Goal: Information Seeking & Learning: Learn about a topic

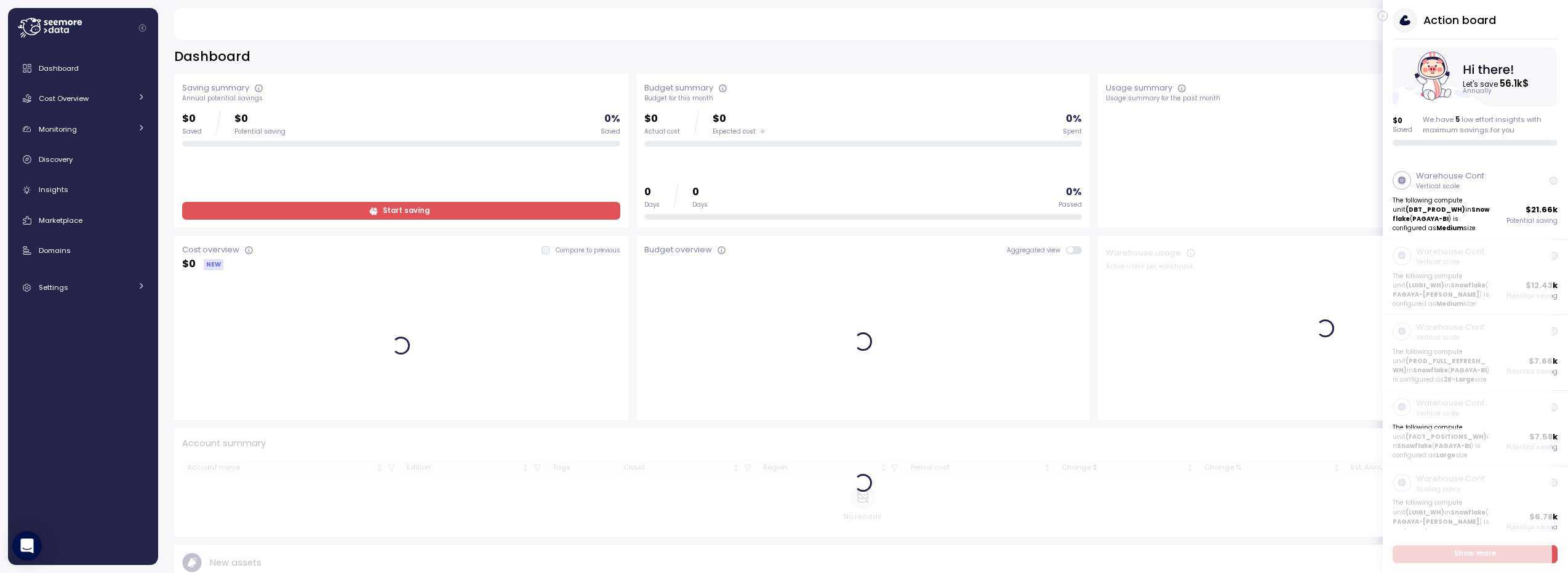
click at [784, 17] on icon "button" at bounding box center [1383, 15] width 6 height 15
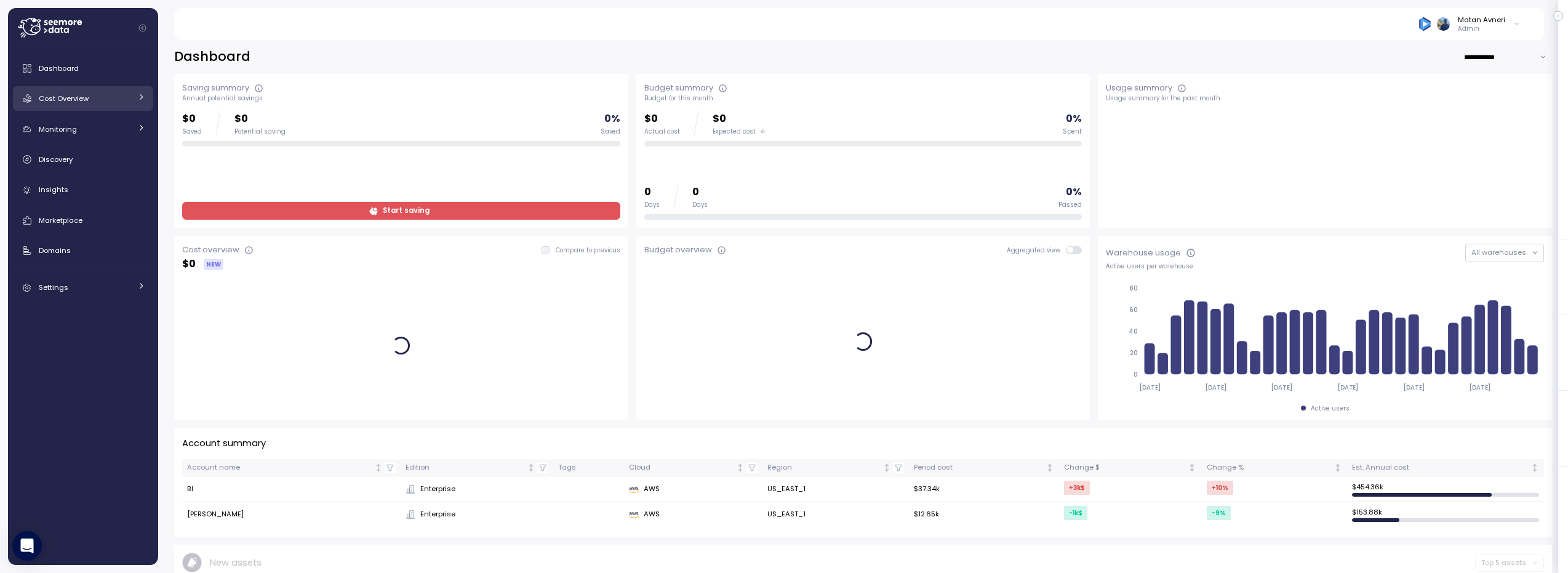
click at [93, 101] on div "Cost Overview" at bounding box center [85, 99] width 92 height 13
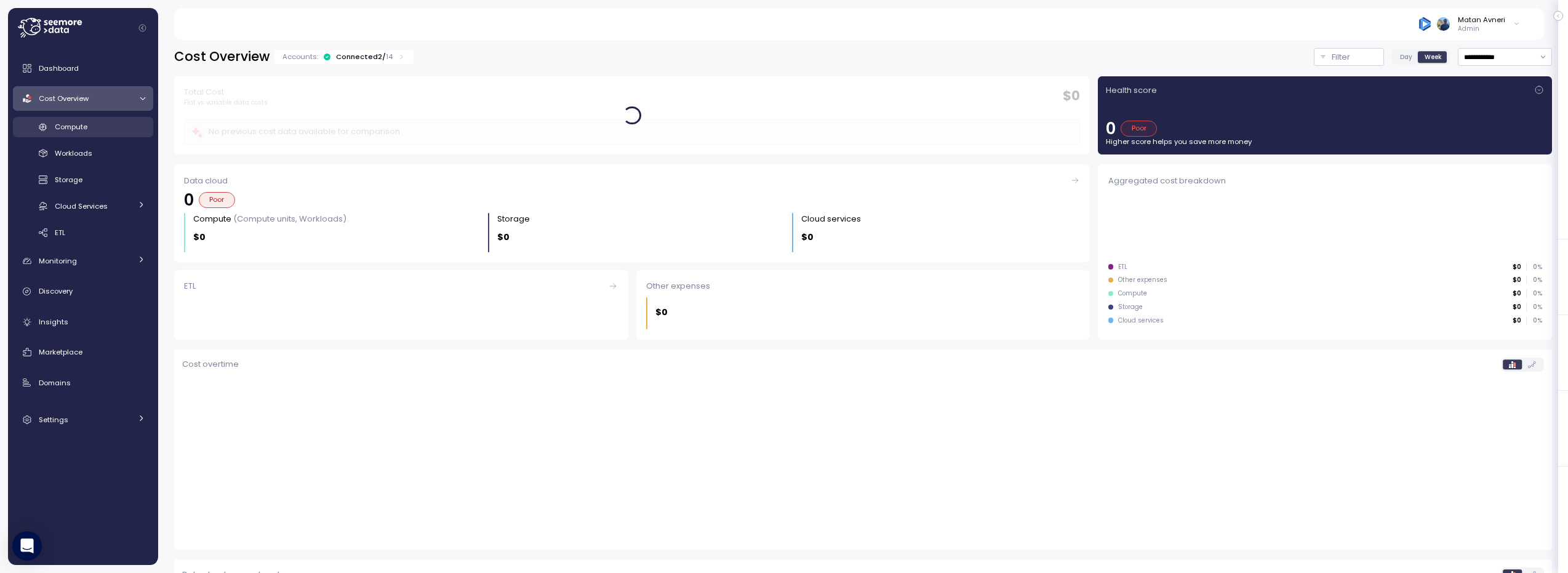
click at [63, 134] on link "Compute" at bounding box center [83, 127] width 141 height 20
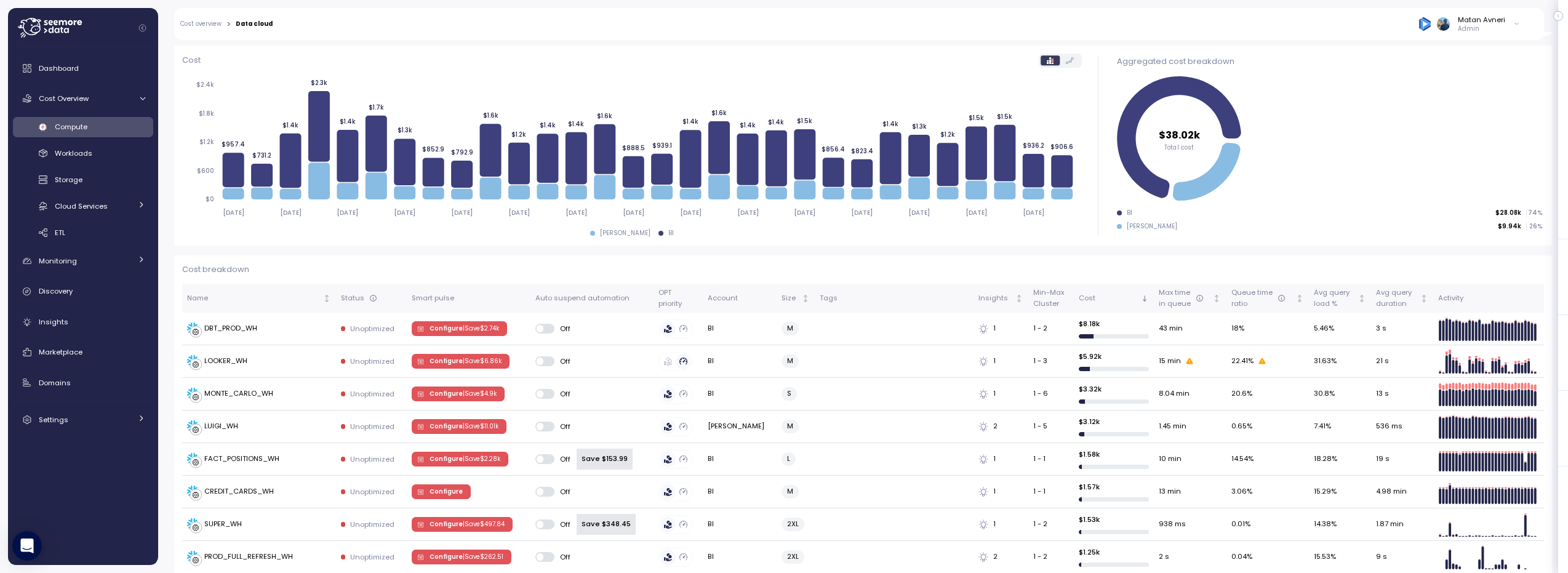
scroll to position [467, 0]
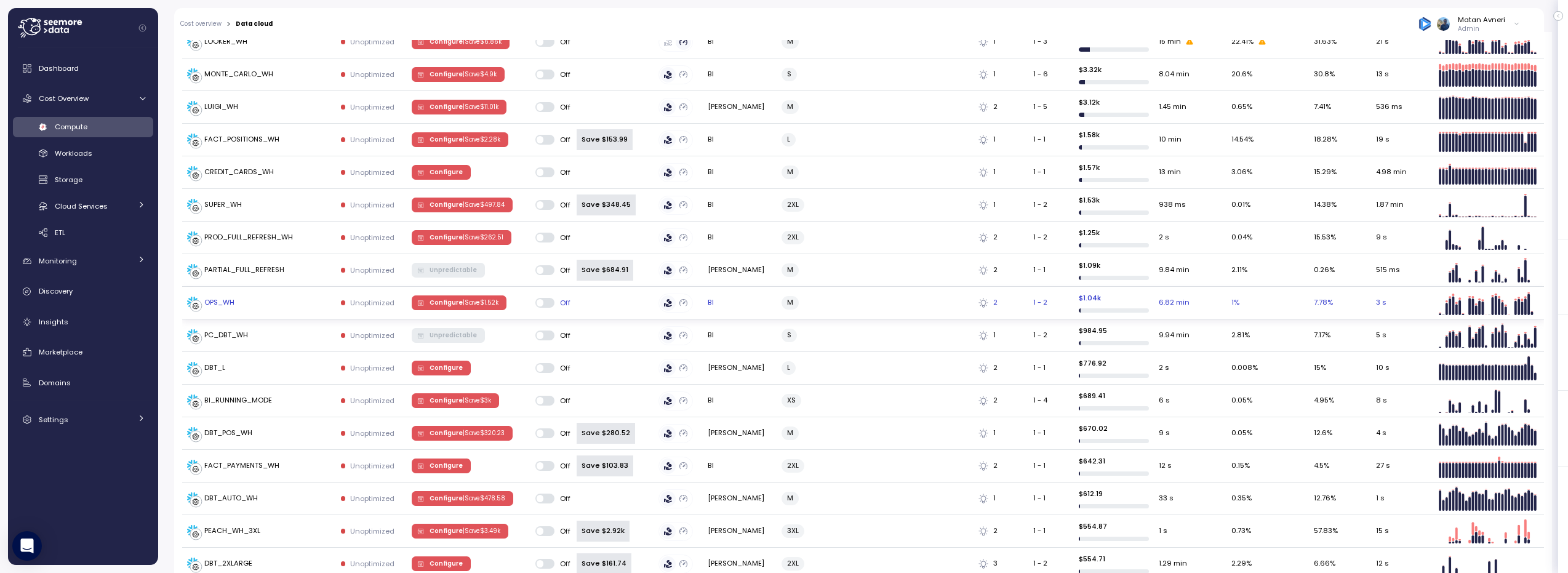
click at [206, 285] on div "OPS_WH" at bounding box center [211, 303] width 48 height 13
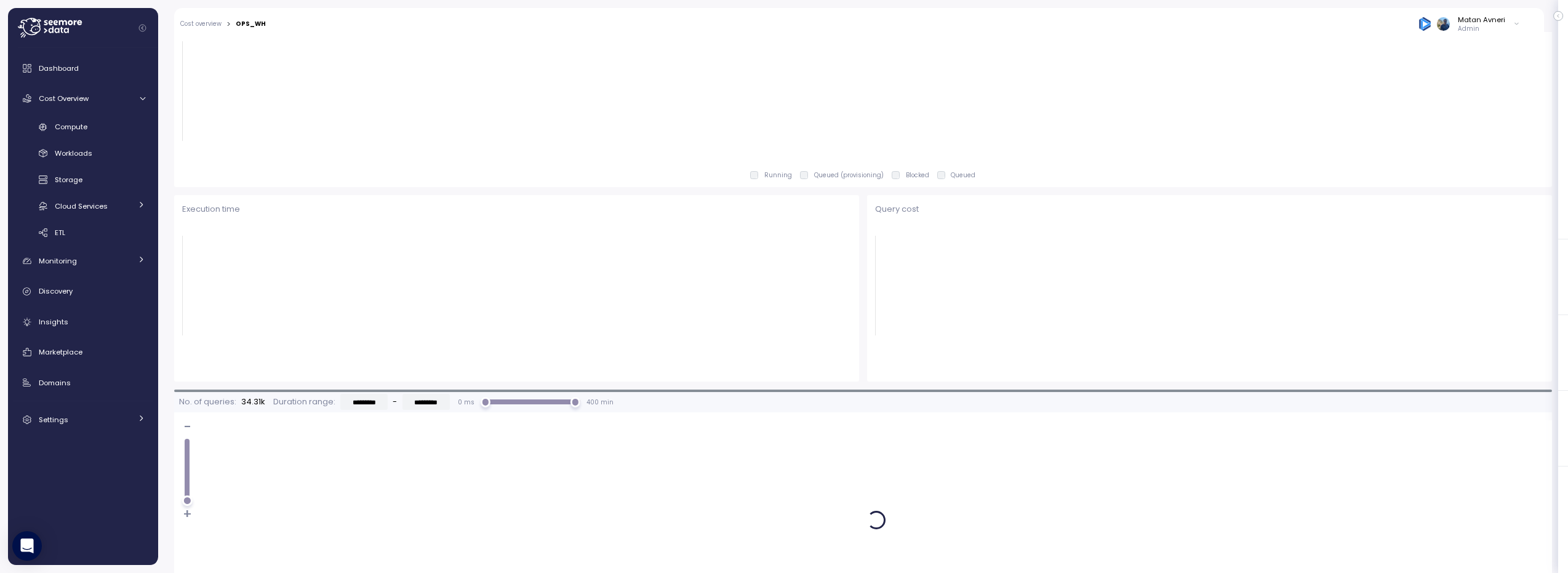
scroll to position [161, 0]
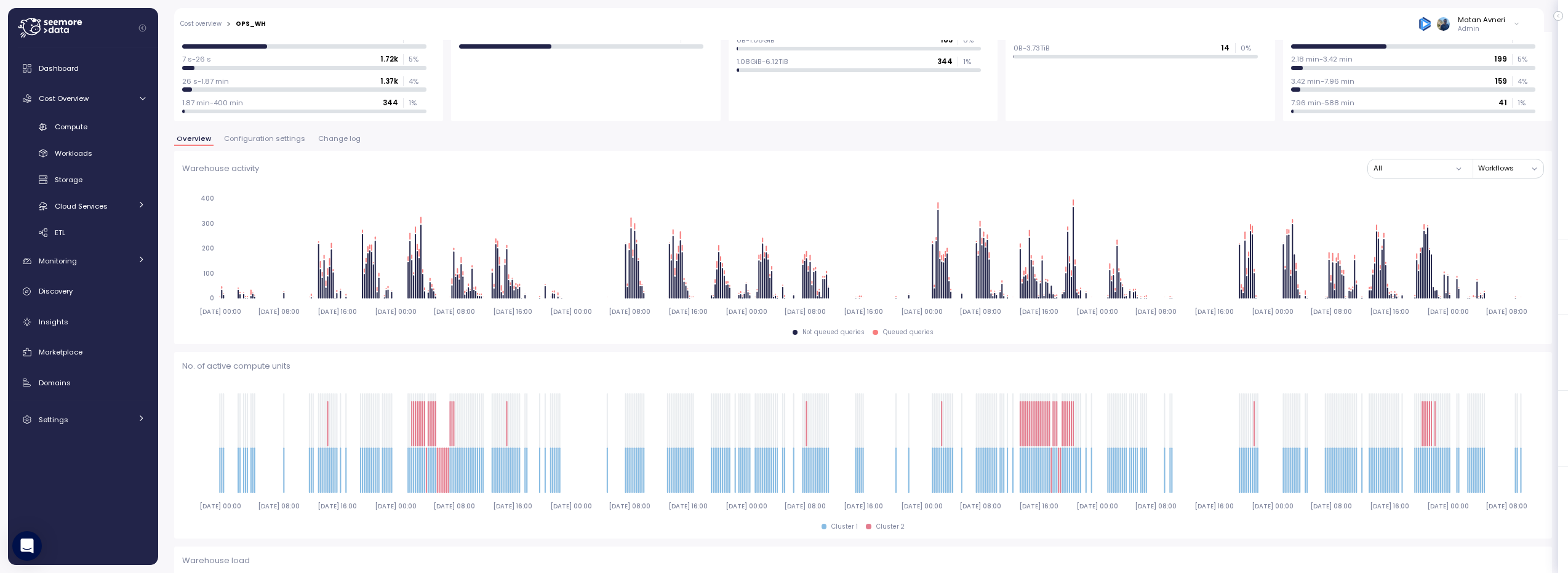
click at [272, 140] on span "Configuration settings" at bounding box center [264, 139] width 81 height 7
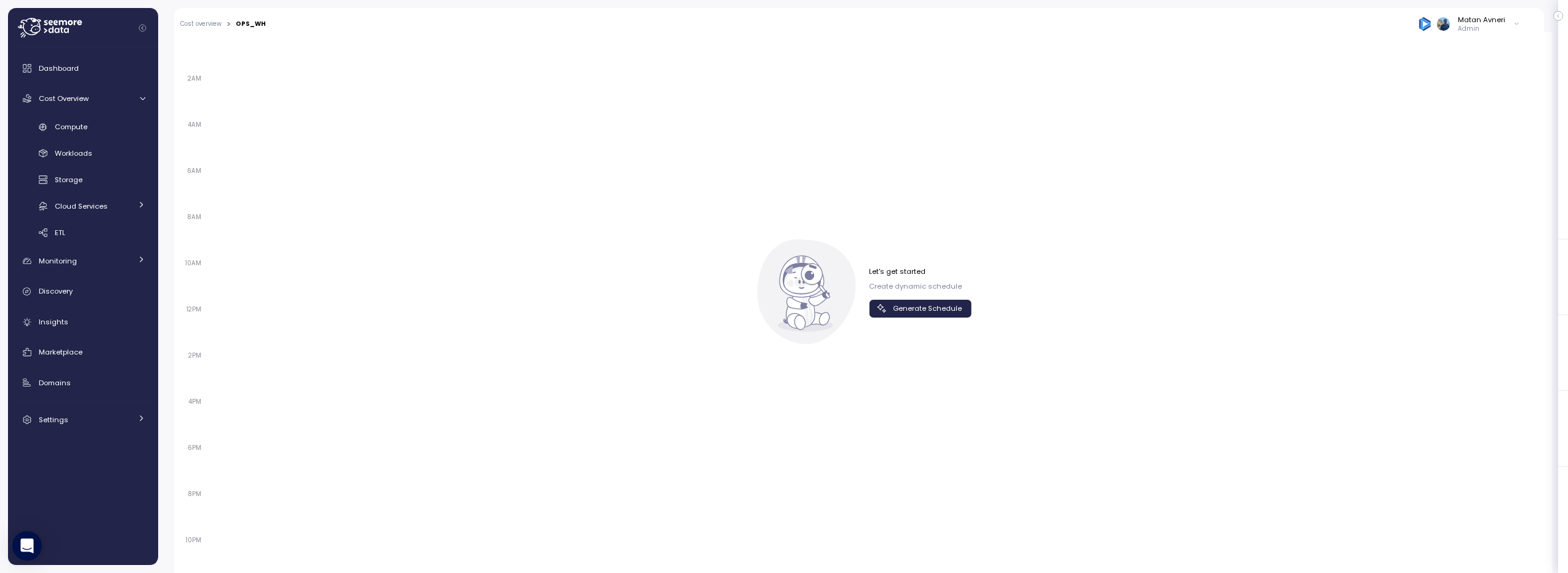
scroll to position [803, 0]
click at [784, 285] on span "Generate Schedule" at bounding box center [927, 308] width 69 height 17
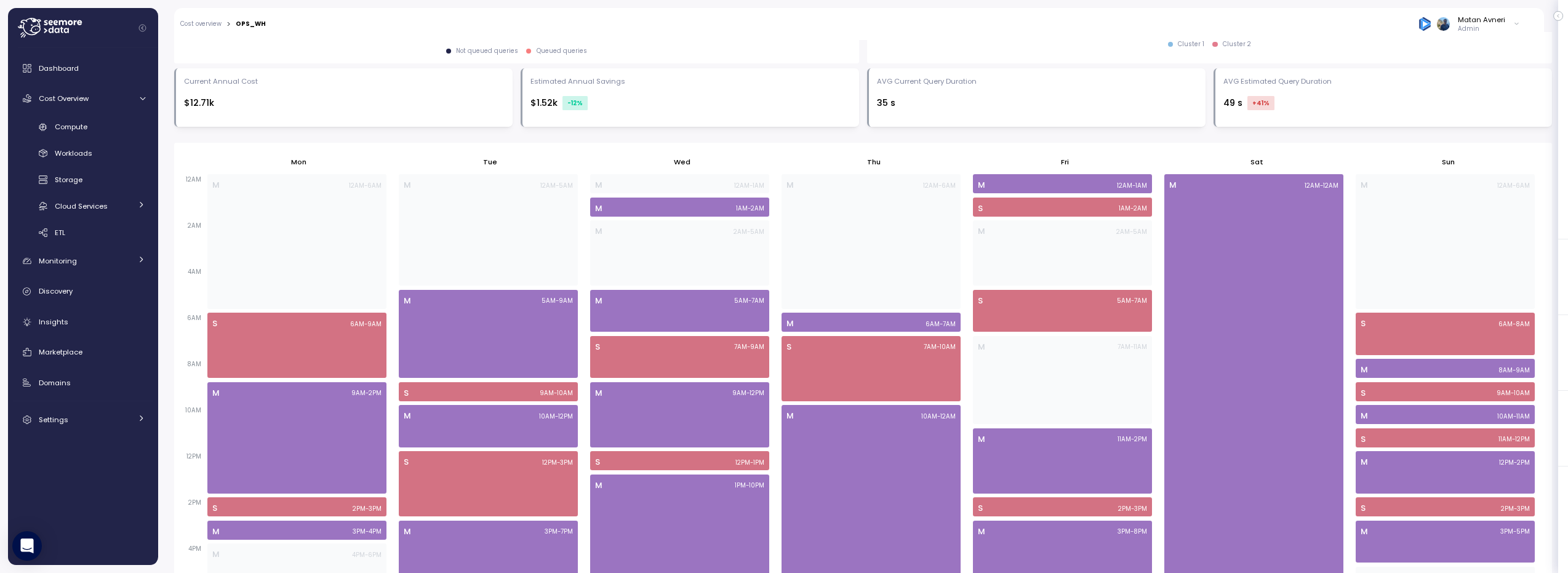
scroll to position [0, 0]
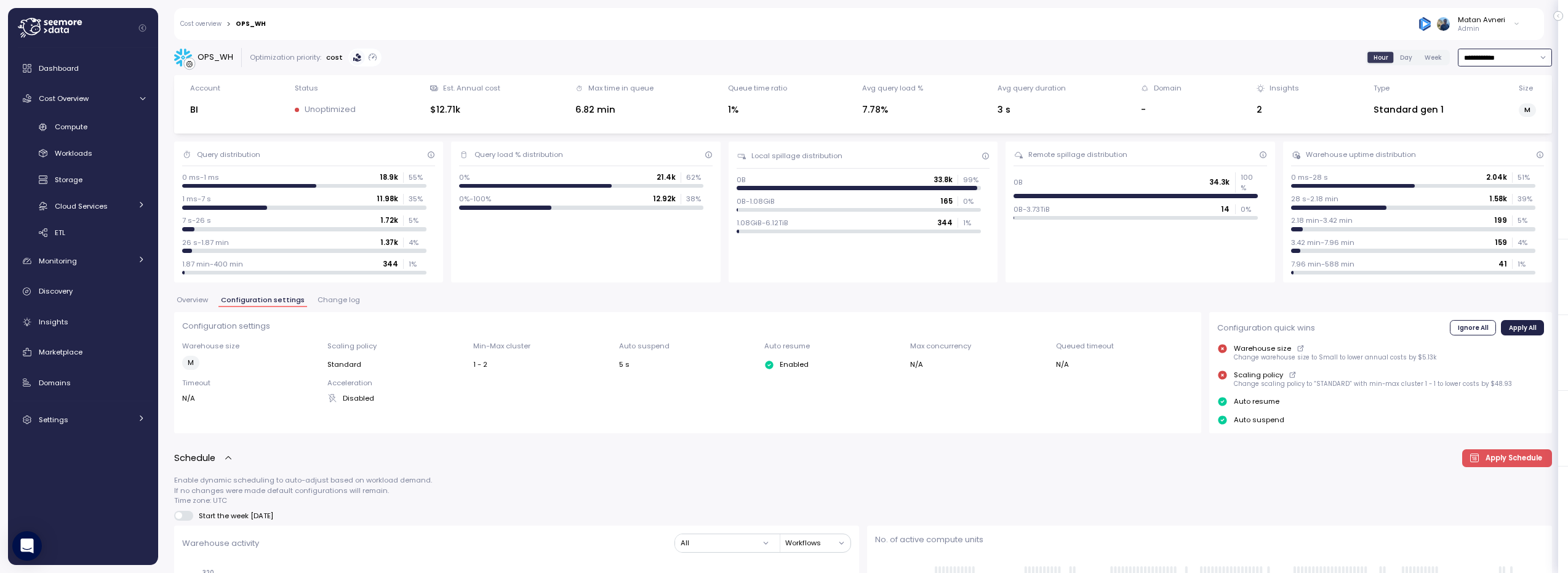
click at [784, 59] on input "**********" at bounding box center [1504, 57] width 94 height 18
click at [784, 83] on div "[DATE]" at bounding box center [1480, 82] width 23 height 10
type input "*********"
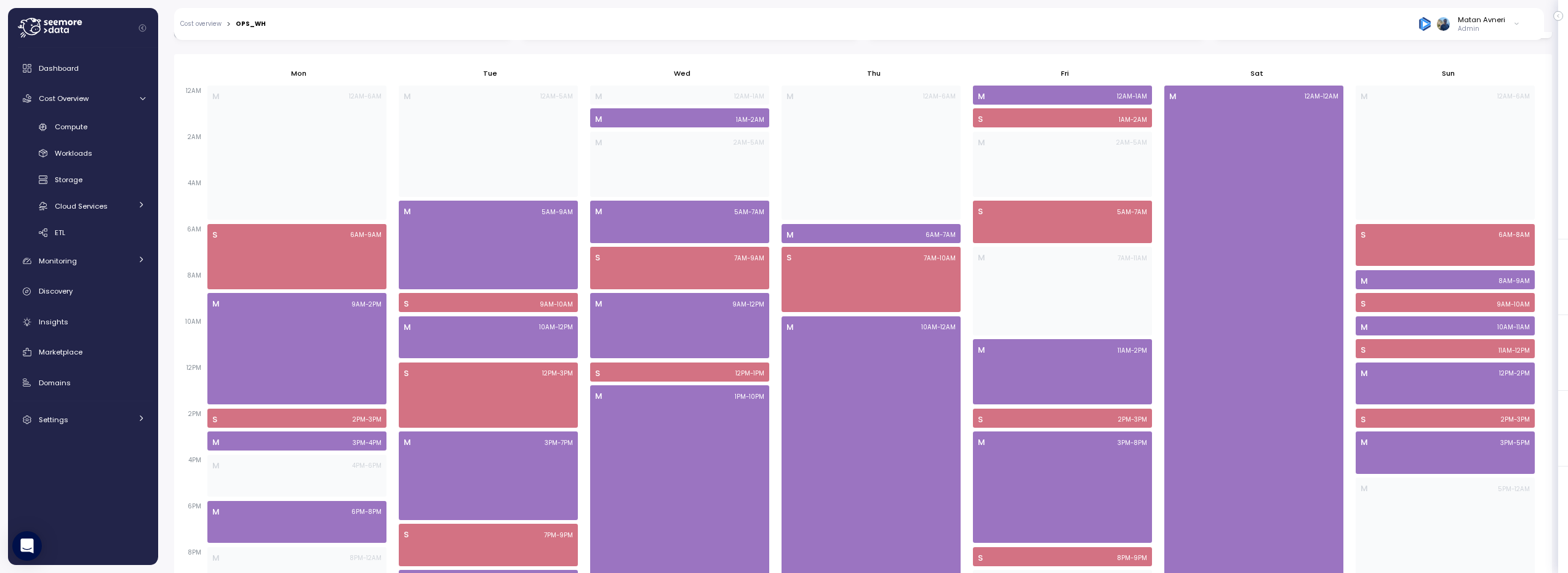
scroll to position [420, 0]
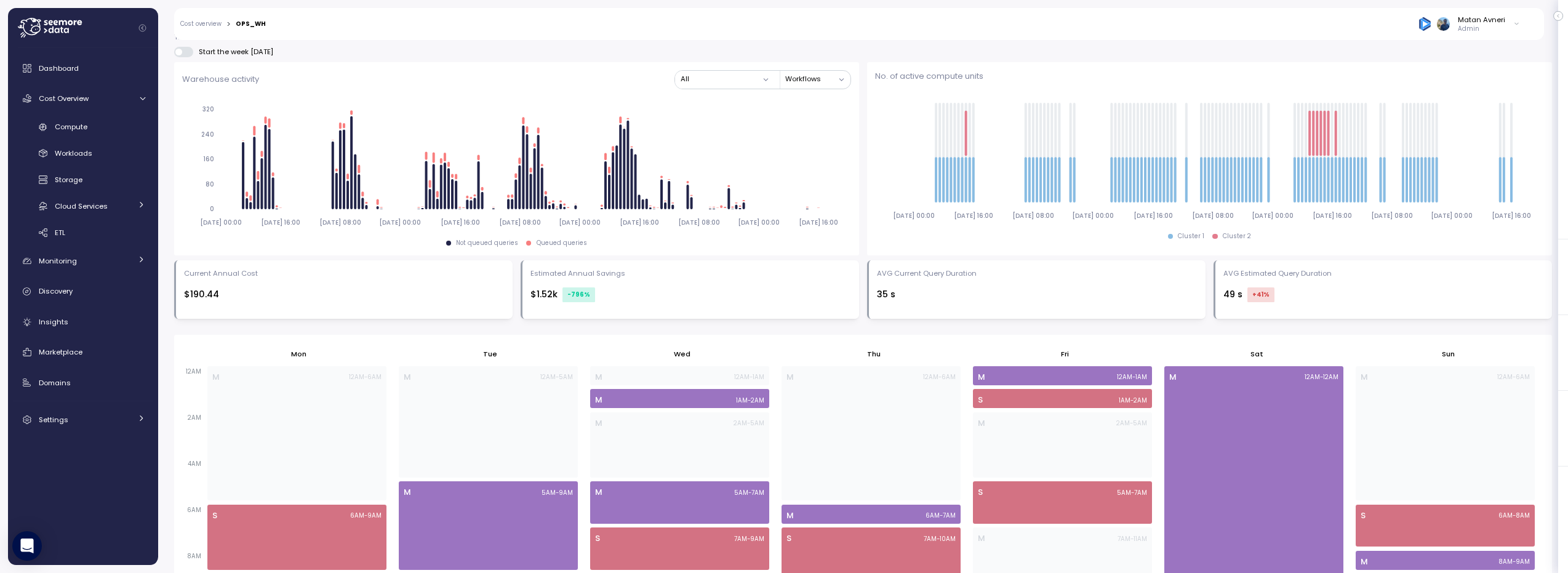
click at [237, 269] on div "Current Annual Cost" at bounding box center [221, 273] width 74 height 10
drag, startPoint x: 237, startPoint y: 269, endPoint x: 1338, endPoint y: 296, distance: 1101.3
click at [784, 285] on div "Current Annual Cost $190.44 Estimated Annual Savings $1.52k -796 % AVG Current …" at bounding box center [863, 290] width 1378 height 59
click at [784, 285] on div "49 s +41 %" at bounding box center [1383, 295] width 320 height 15
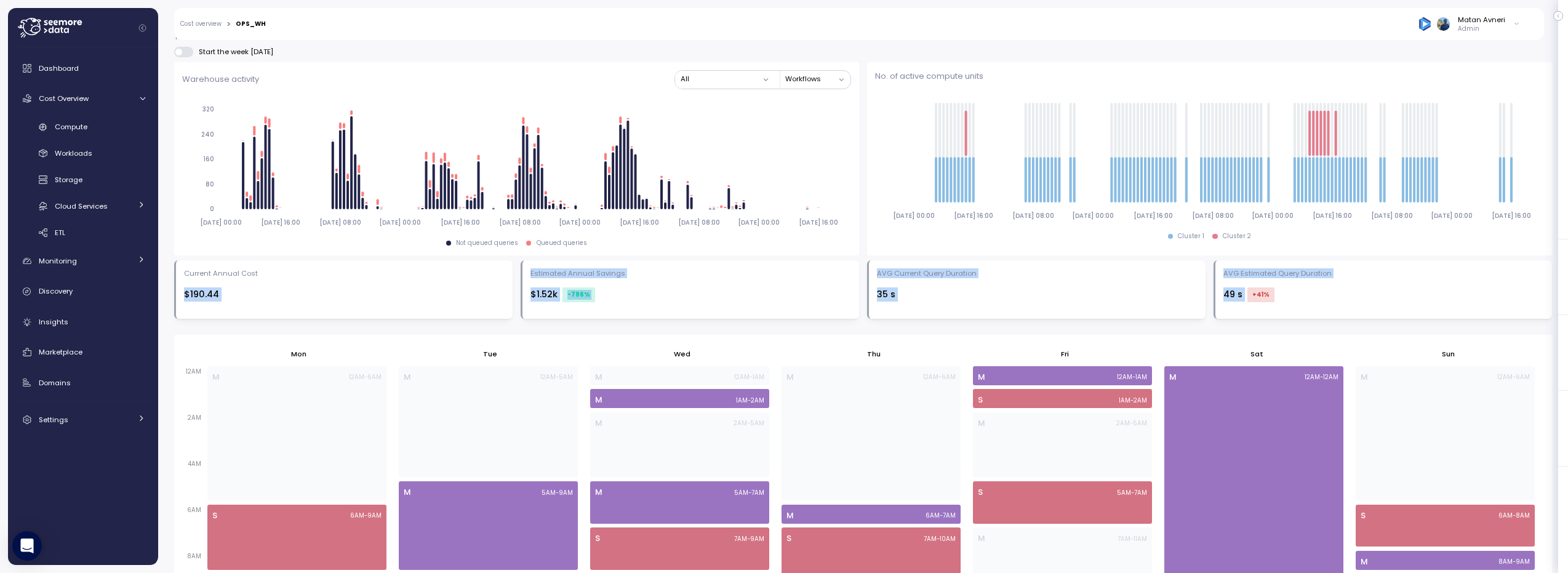
drag, startPoint x: 1338, startPoint y: 296, endPoint x: 392, endPoint y: 276, distance: 946.2
click at [392, 276] on div "Current Annual Cost $190.44 Estimated Annual Savings $1.52k -796 % AVG Current …" at bounding box center [863, 290] width 1378 height 59
click at [392, 276] on div "Current Annual Cost" at bounding box center [344, 273] width 320 height 10
click at [393, 276] on div "Current Annual Cost" at bounding box center [344, 273] width 320 height 10
drag, startPoint x: 393, startPoint y: 276, endPoint x: 1371, endPoint y: 306, distance: 978.5
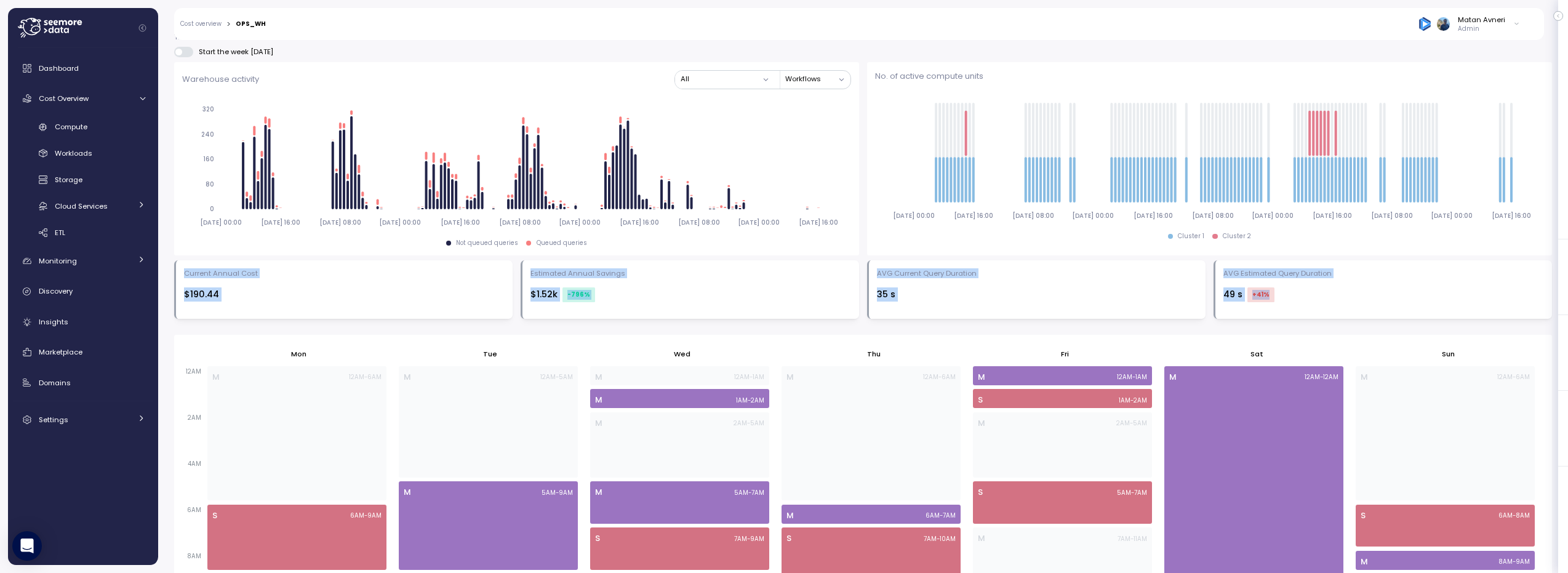
click at [784, 285] on div "Current Annual Cost $190.44 Estimated Annual Savings $1.52k -796 % AVG Current …" at bounding box center [863, 290] width 1378 height 59
click at [784, 285] on div "AVG Estimated Query Duration 49 s +41 %" at bounding box center [1383, 289] width 320 height 43
drag, startPoint x: 1371, startPoint y: 306, endPoint x: 201, endPoint y: 274, distance: 1170.4
click at [201, 274] on div "Current Annual Cost $190.44 Estimated Annual Savings $1.52k -796 % AVG Current …" at bounding box center [863, 290] width 1378 height 59
click at [201, 274] on div "Current Annual Cost" at bounding box center [221, 273] width 74 height 10
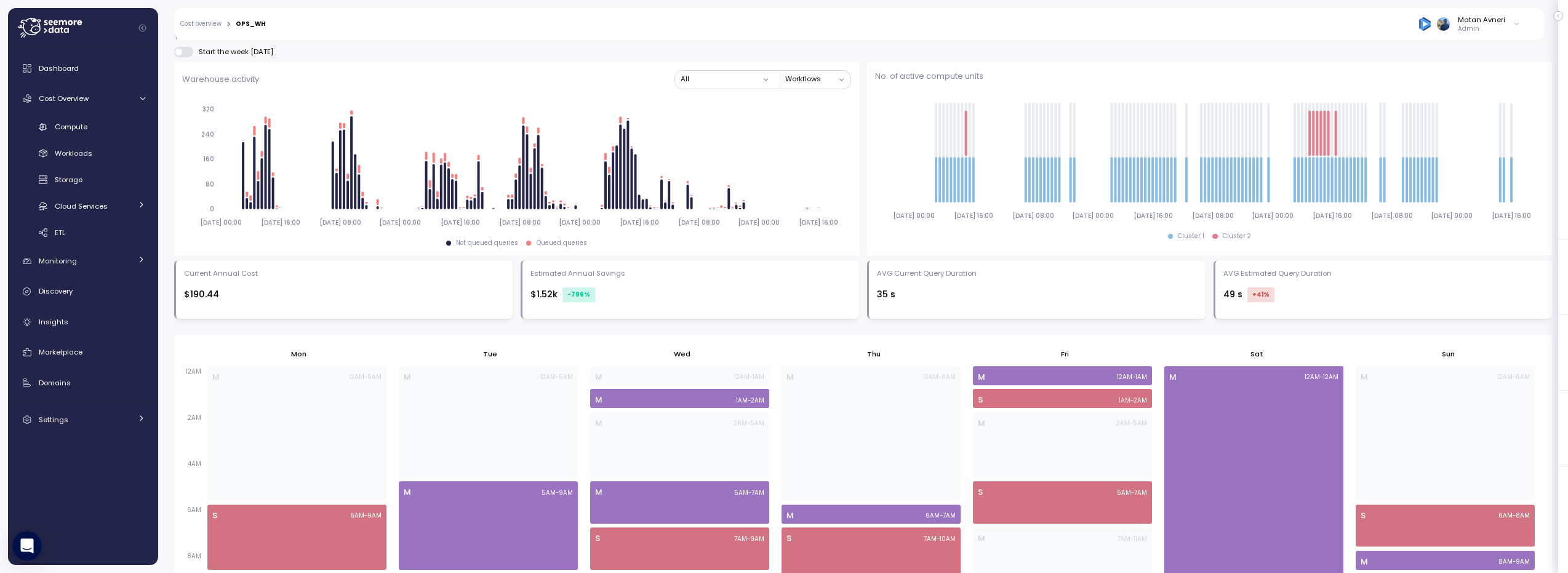
click at [199, 275] on div "Current Annual Cost" at bounding box center [221, 273] width 74 height 10
drag, startPoint x: 197, startPoint y: 277, endPoint x: 1299, endPoint y: 300, distance: 1102.2
click at [784, 285] on div "Current Annual Cost $190.44 Estimated Annual Savings $1.52k -796 % AVG Current …" at bounding box center [863, 290] width 1378 height 59
click at [784, 285] on div "49 s +41 %" at bounding box center [1383, 295] width 320 height 15
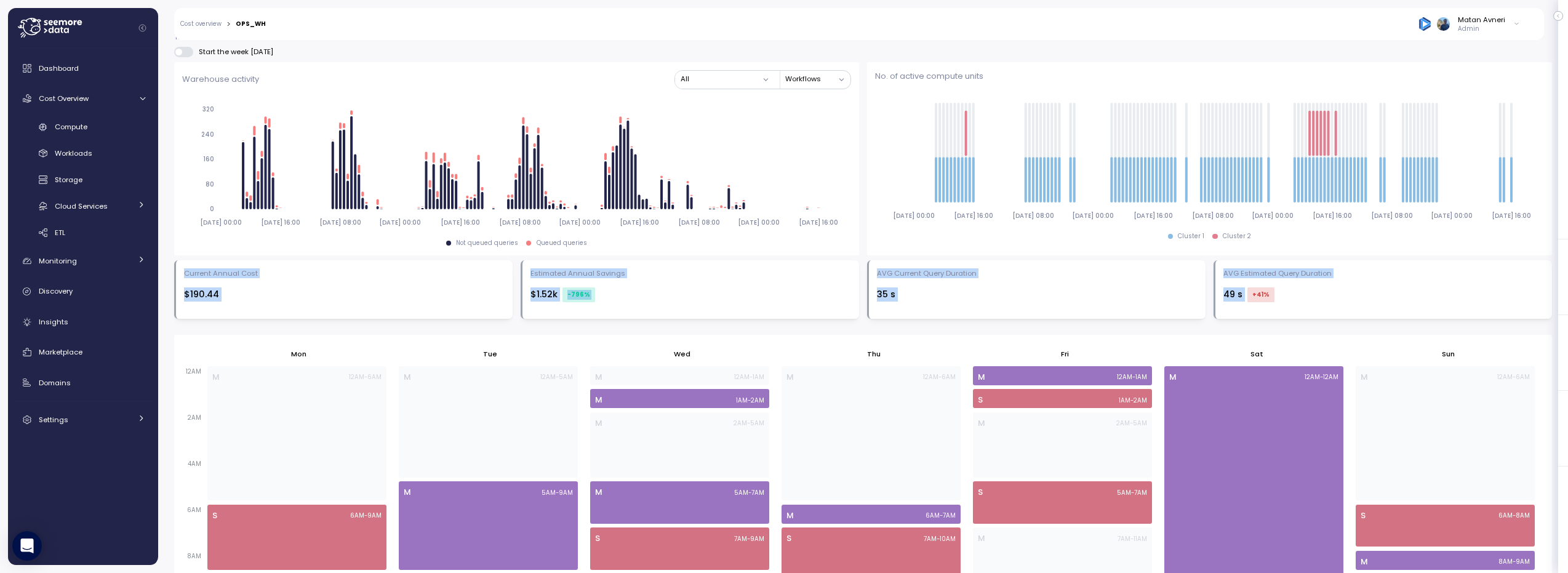
drag, startPoint x: 1299, startPoint y: 300, endPoint x: 281, endPoint y: 278, distance: 1018.2
click at [281, 278] on div "Current Annual Cost $190.44 Estimated Annual Savings $1.52k -796 % AVG Current …" at bounding box center [863, 290] width 1378 height 59
click at [281, 278] on div "Current Annual Cost $190.44" at bounding box center [344, 289] width 320 height 43
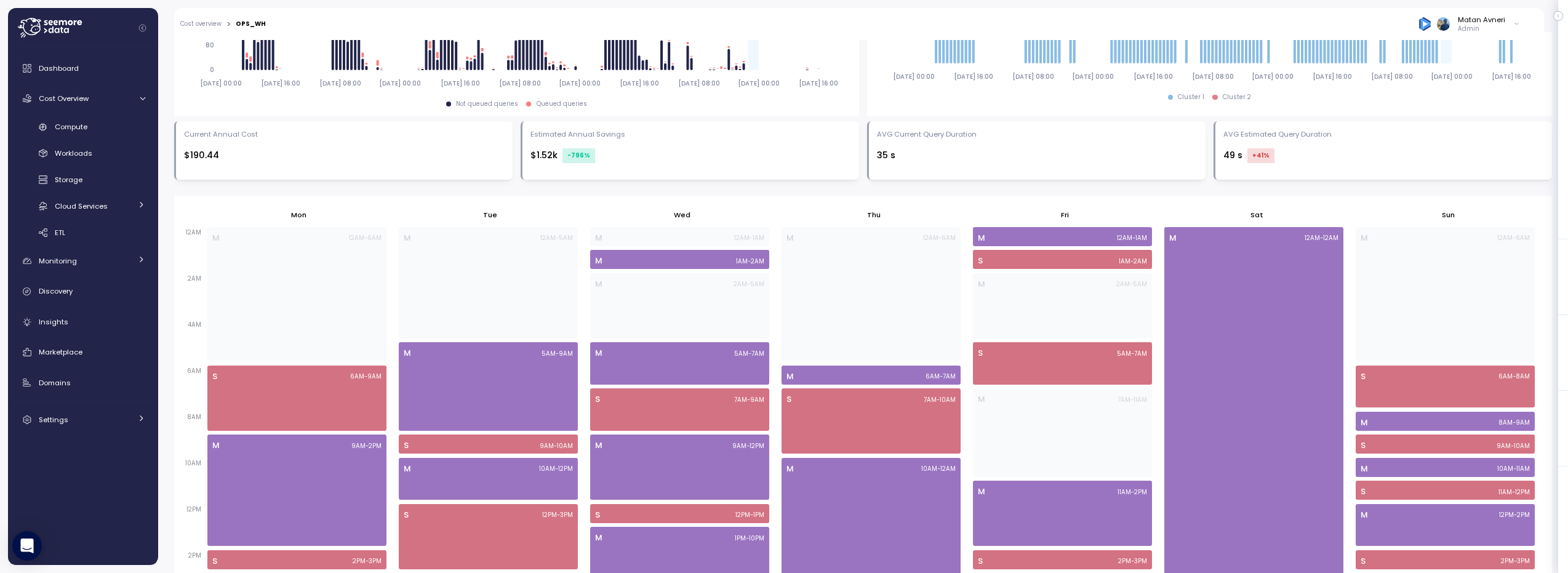
scroll to position [355, 0]
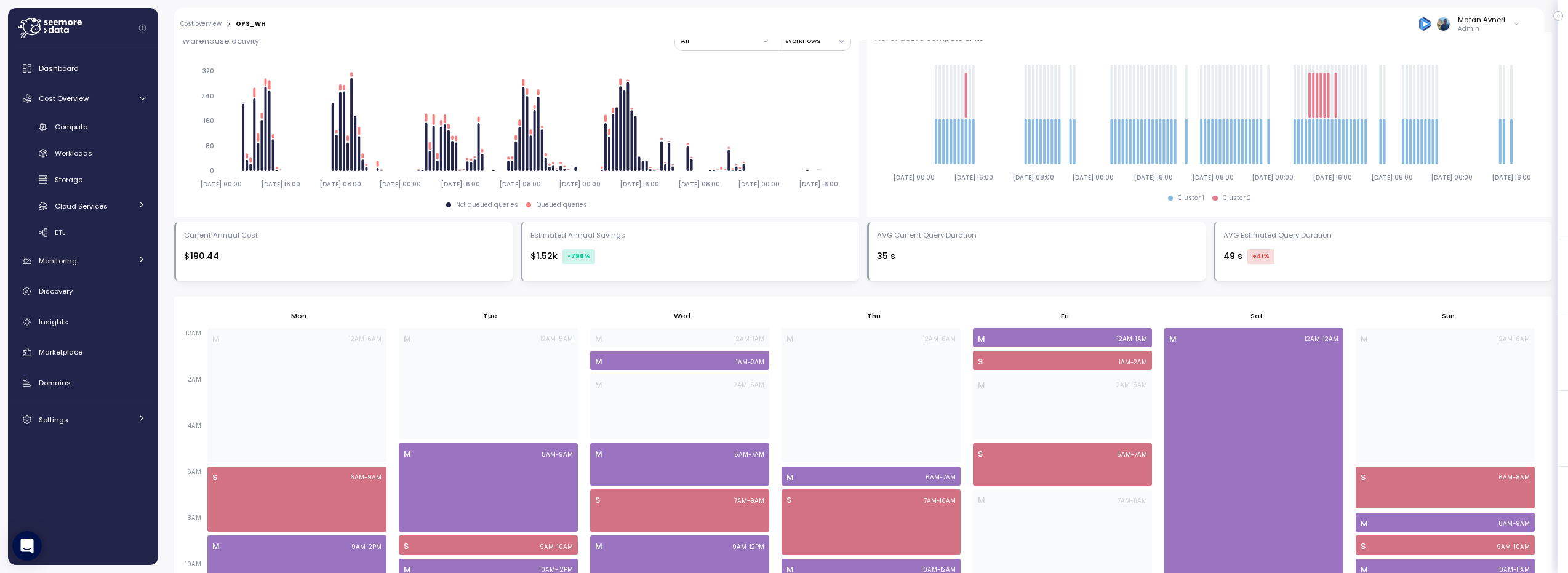
scroll to position [413, 0]
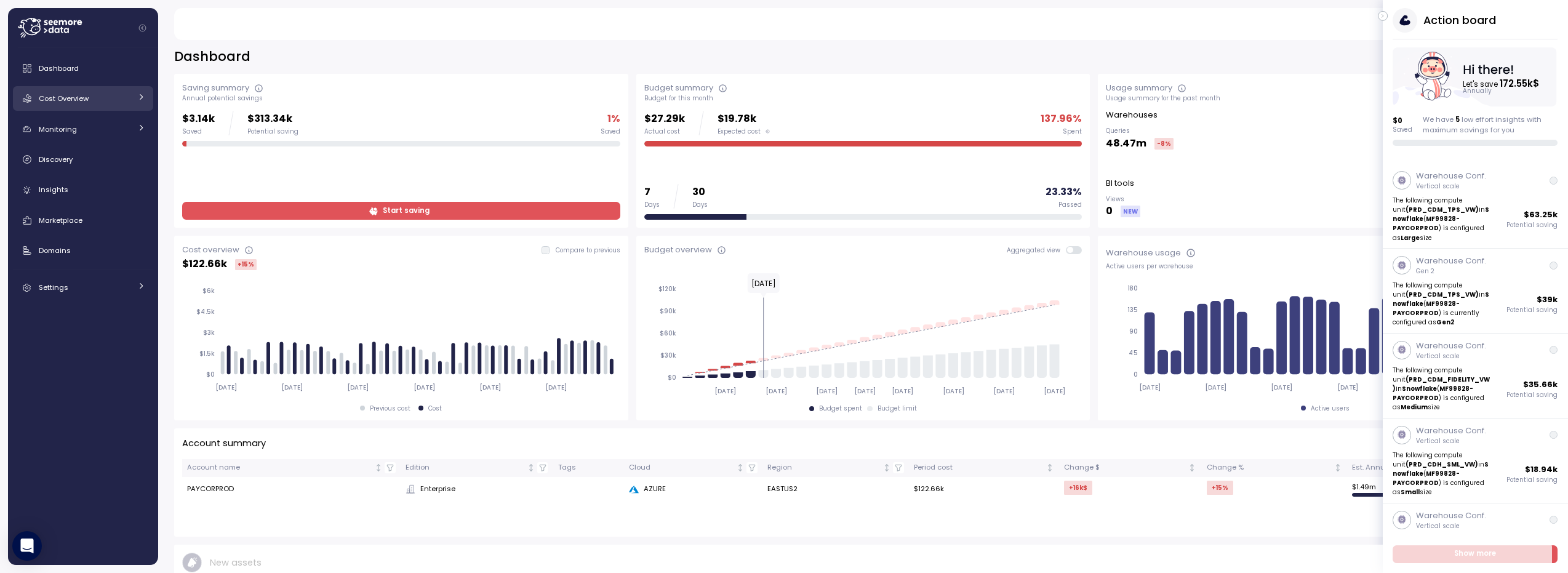
click at [125, 104] on link "Cost Overview" at bounding box center [83, 98] width 141 height 24
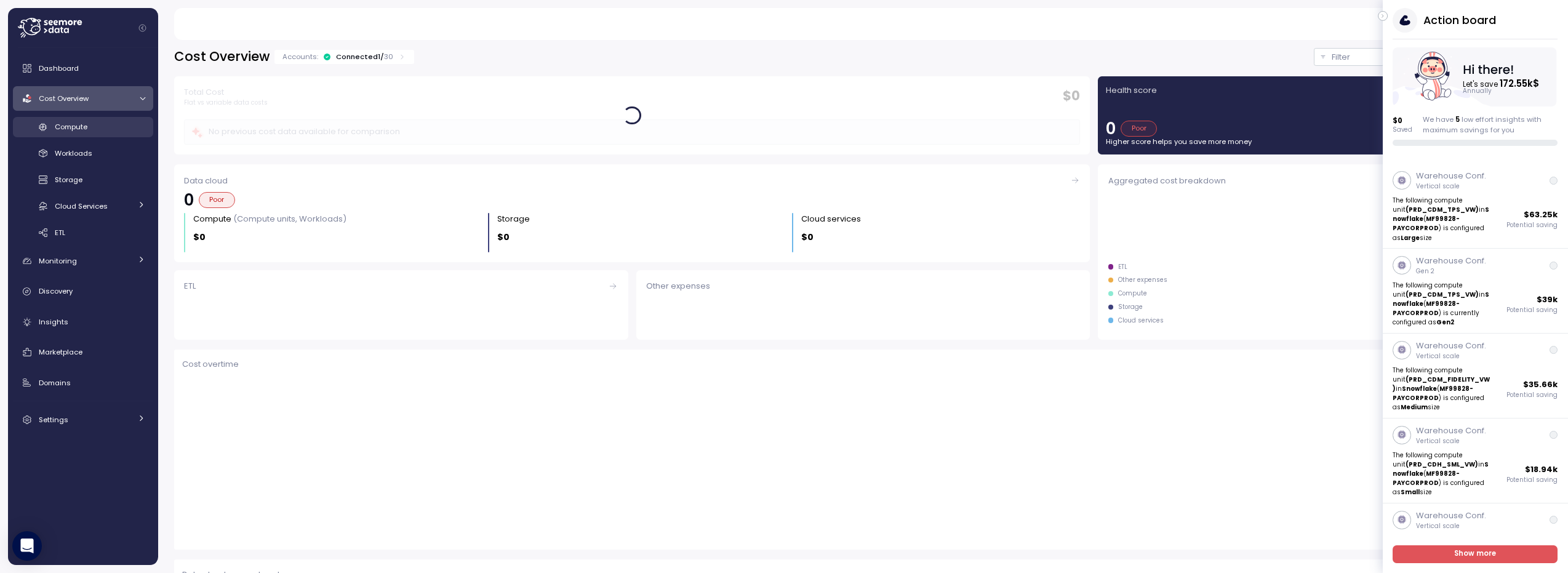
click at [83, 120] on div "Compute" at bounding box center [99, 127] width 90 height 13
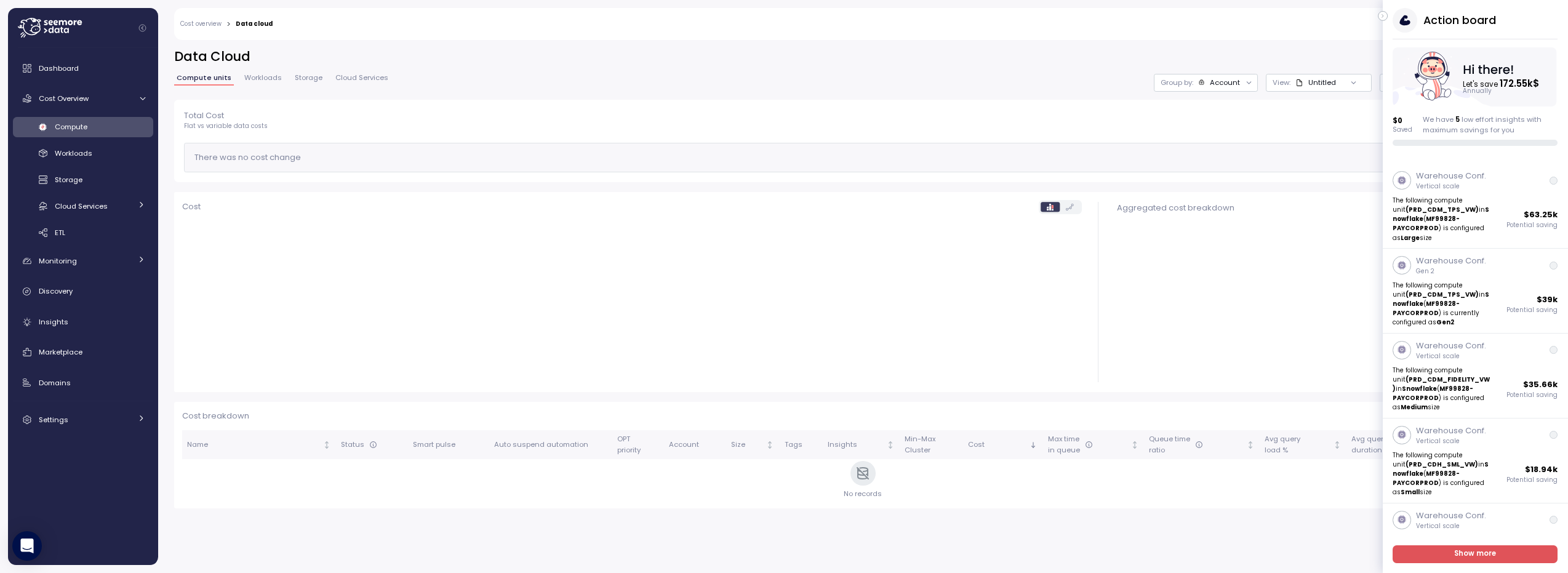
click at [1380, 20] on button "button" at bounding box center [1383, 16] width 10 height 10
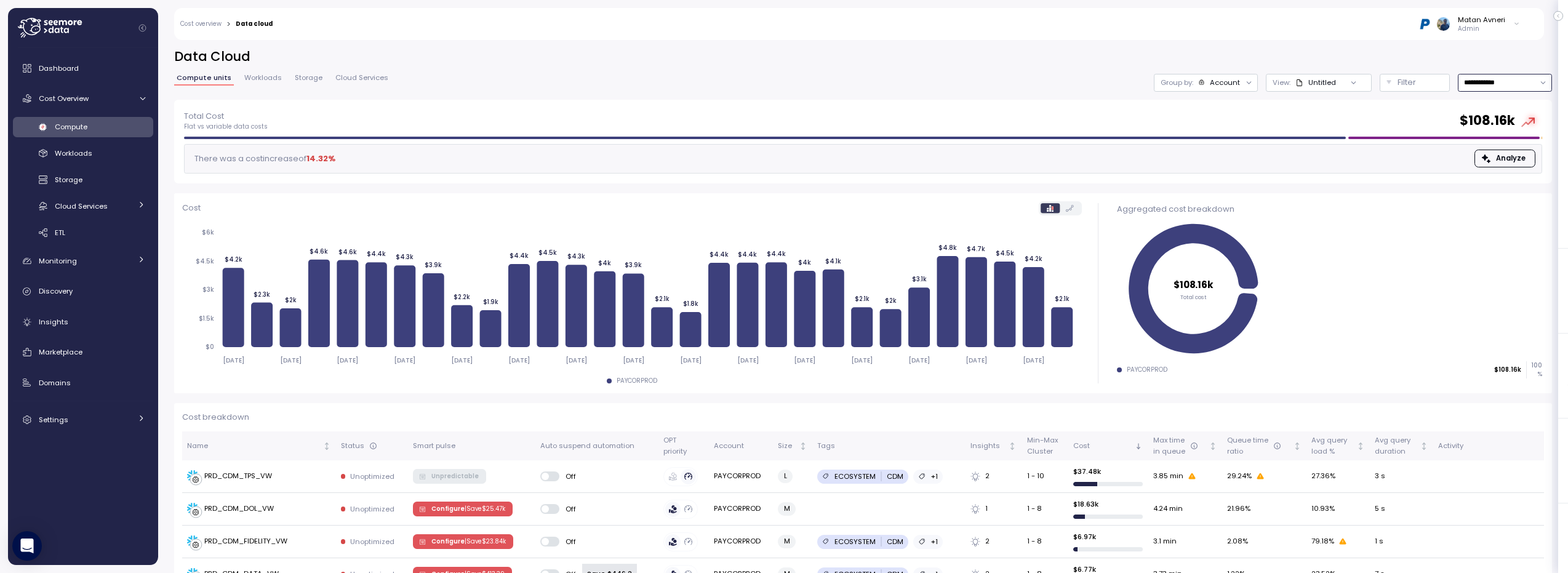
click at [1478, 85] on input "**********" at bounding box center [1504, 83] width 94 height 18
click at [728, 76] on div "**********" at bounding box center [863, 83] width 1378 height 18
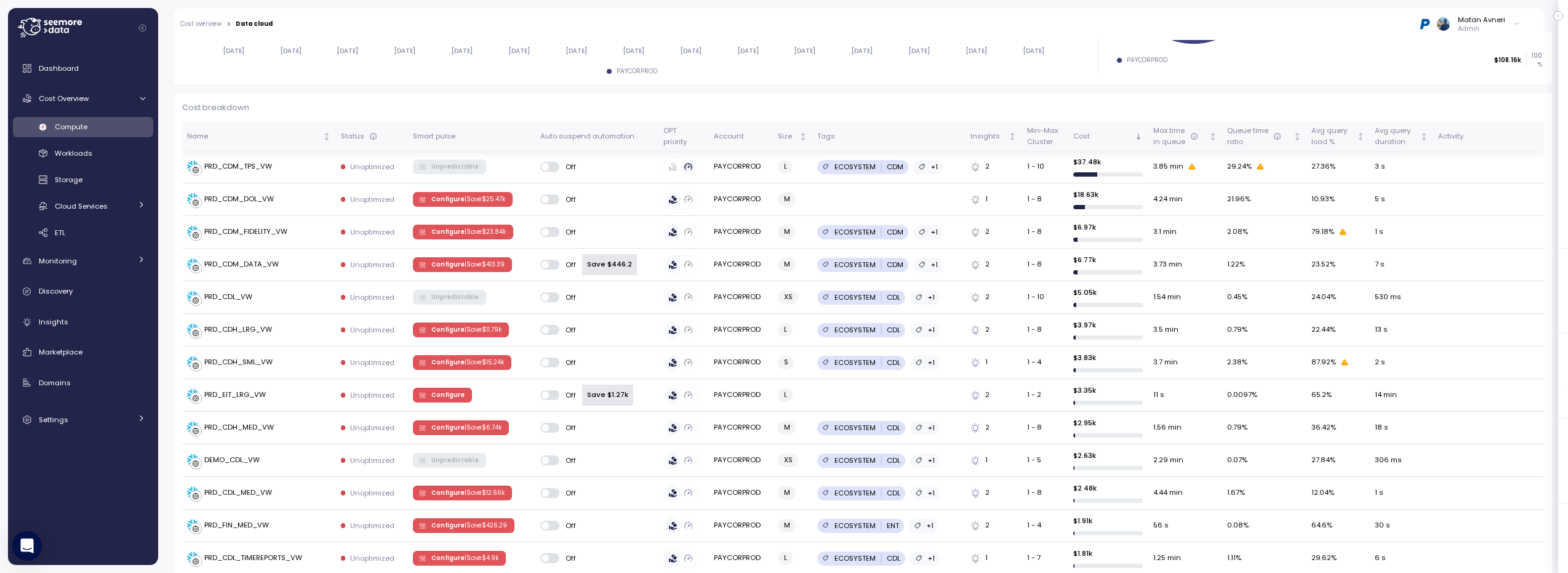
scroll to position [335, 0]
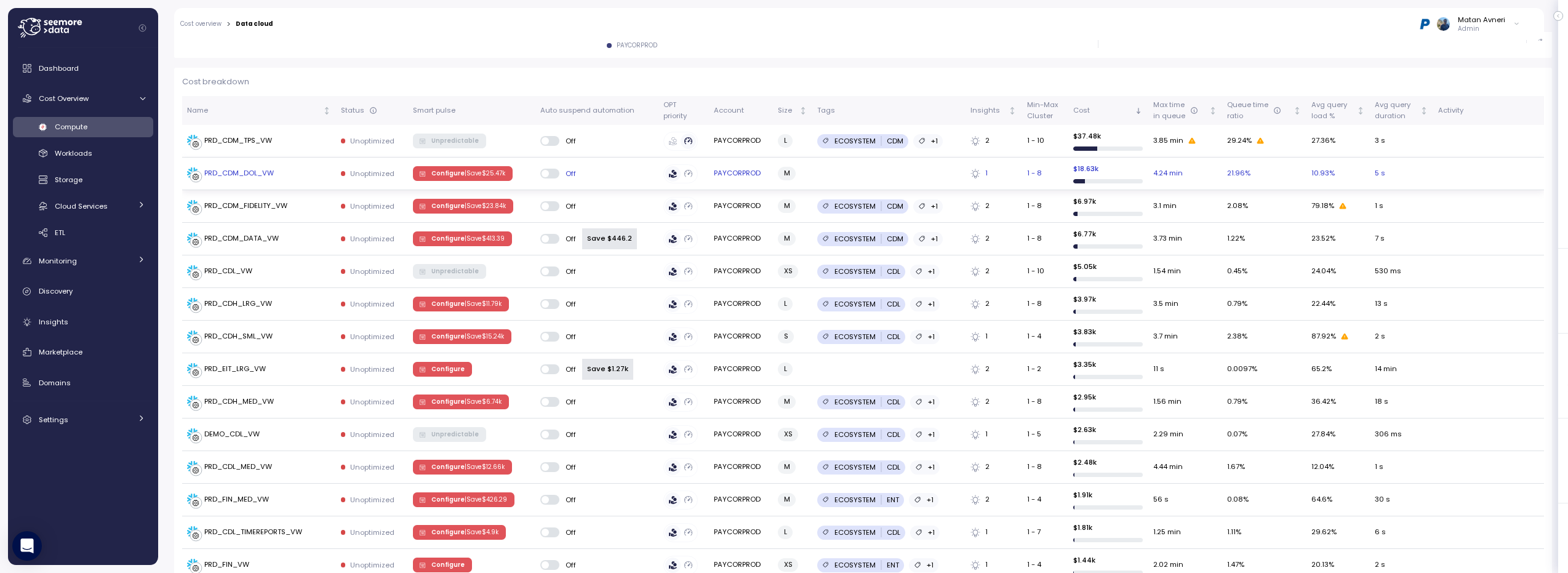
click at [247, 176] on div "PRD_CDM_DOL_VW" at bounding box center [239, 174] width 69 height 11
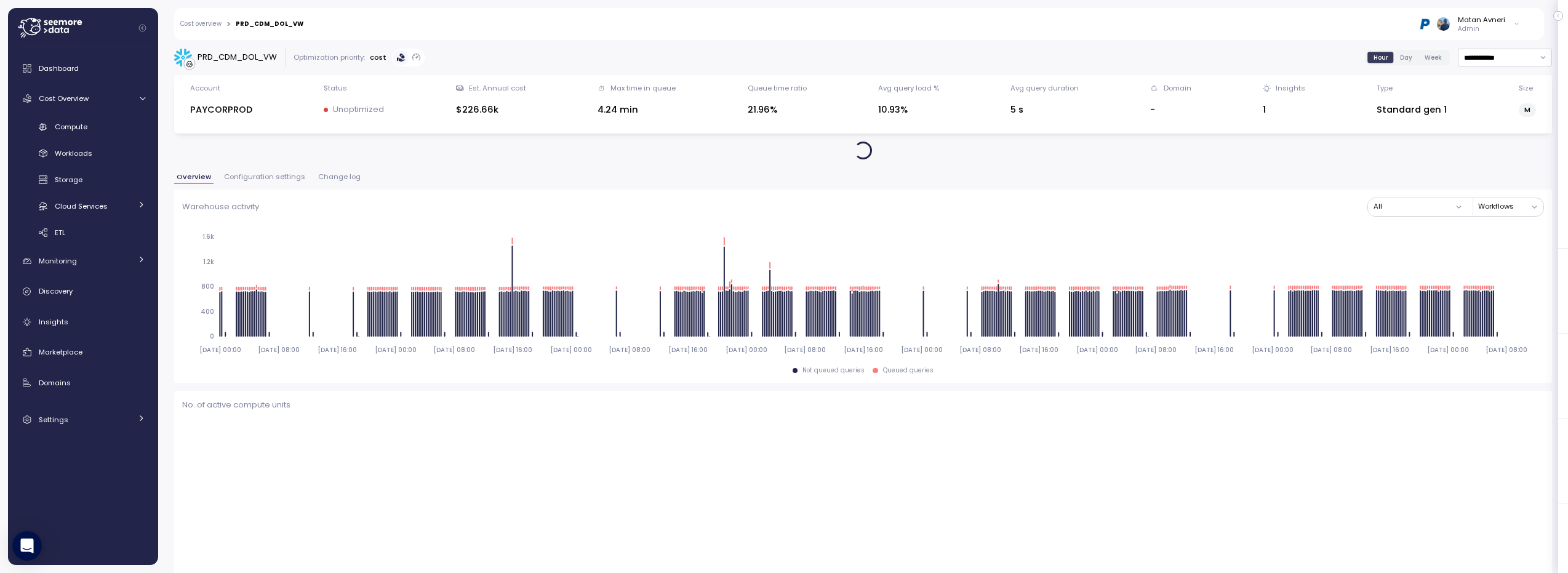
click at [271, 176] on span "Configuration settings" at bounding box center [264, 177] width 81 height 7
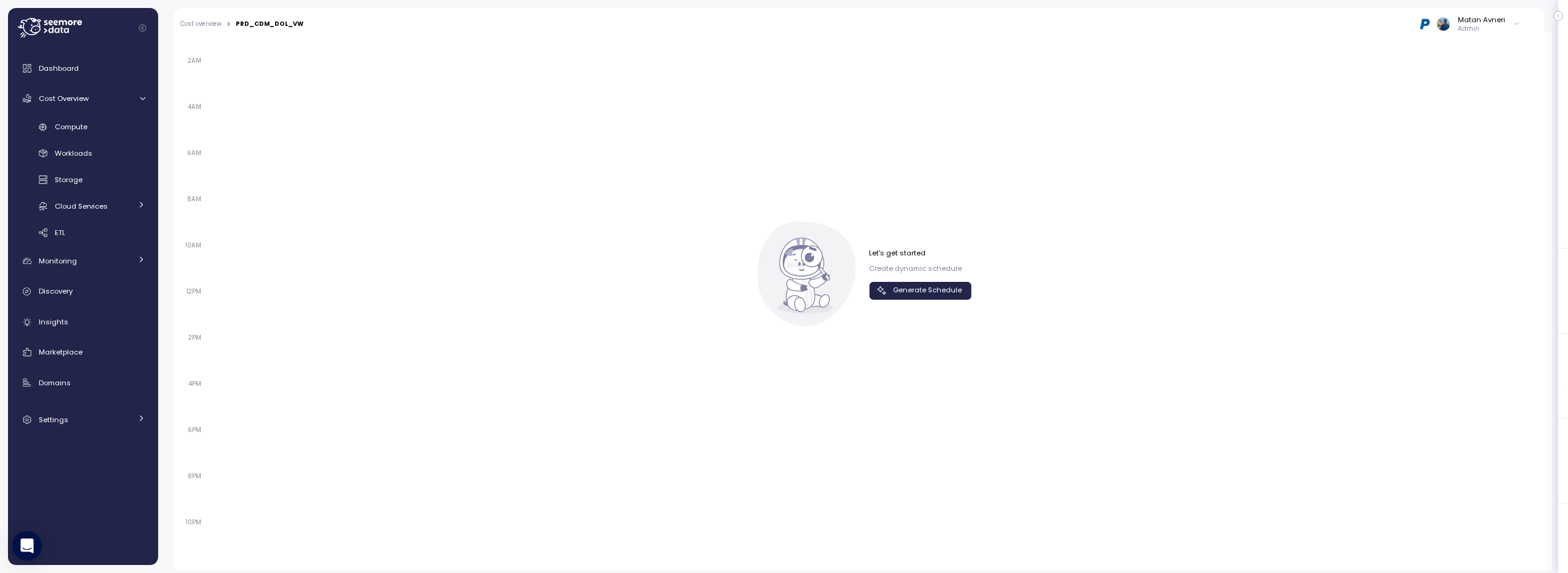
scroll to position [694, 0]
click at [876, 283] on icon "button" at bounding box center [882, 285] width 13 height 13
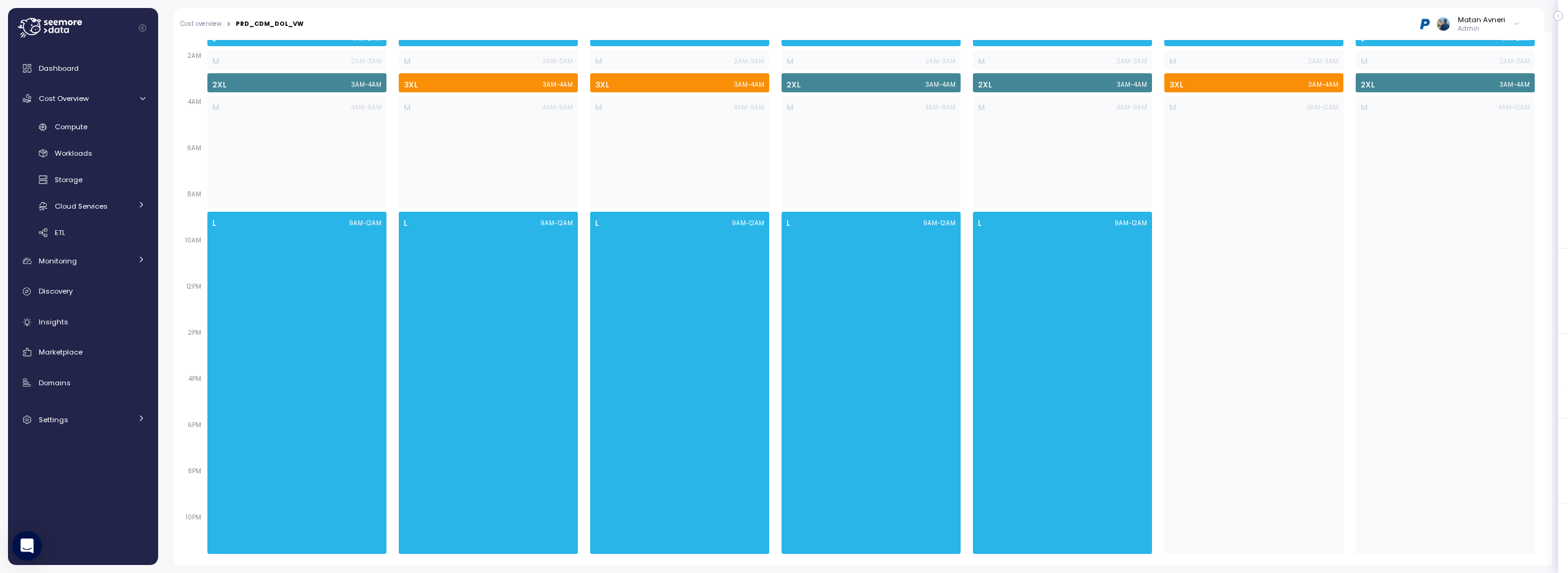
scroll to position [490, 0]
